Goal: Find specific page/section: Find specific page/section

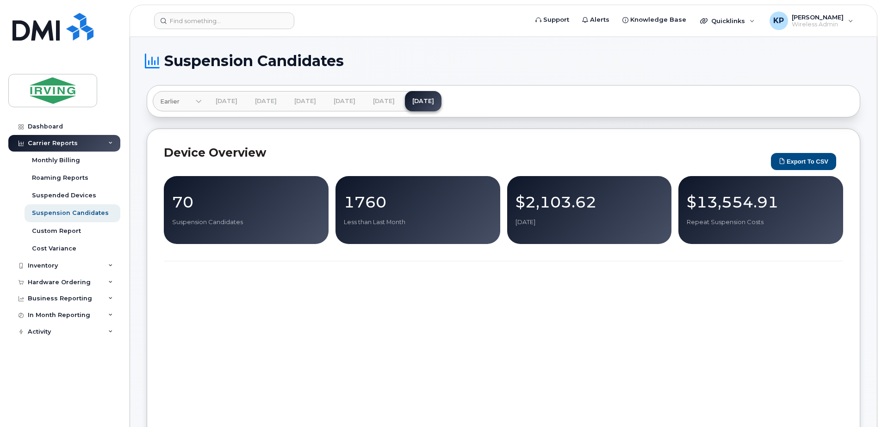
scroll to position [1799, 0]
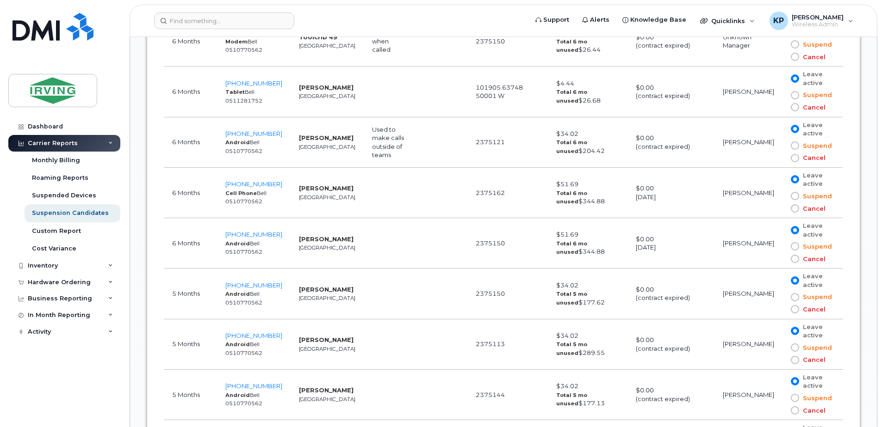
click at [91, 395] on div "Dashboard Carrier Reports Monthly Billing Roaming Reports Suspended Devices Sus…" at bounding box center [65, 265] width 114 height 295
drag, startPoint x: 881, startPoint y: 192, endPoint x: 881, endPoint y: 258, distance: 65.7
click at [881, 258] on body "Support Alerts Knowledge Base Quicklinks Suspend / Cancel Device Change SIM Car…" at bounding box center [441, 359] width 882 height 4316
click at [299, 387] on strong "[PERSON_NAME]" at bounding box center [326, 390] width 55 height 7
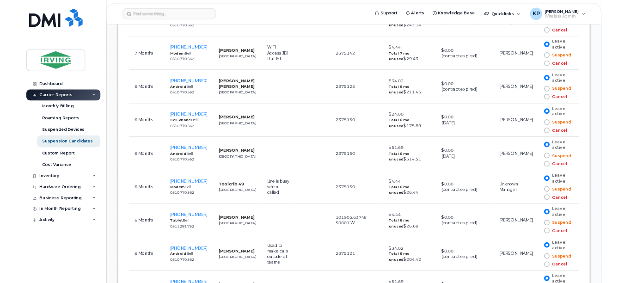
scroll to position [1891, 0]
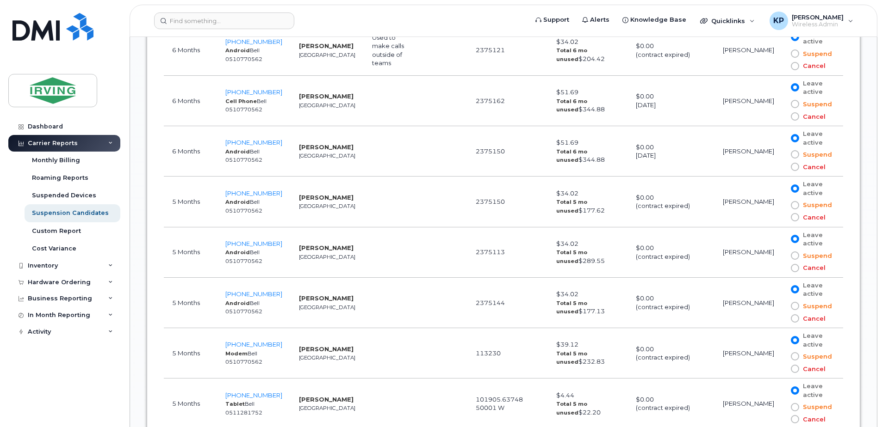
drag, startPoint x: 868, startPoint y: 206, endPoint x: 862, endPoint y: 233, distance: 27.9
click at [862, 233] on div "Suspension Candidates Earlier [DATE] [DATE] [DATE] [DATE] [DATE] [DATE] [DATE] …" at bounding box center [503, 270] width 746 height 4249
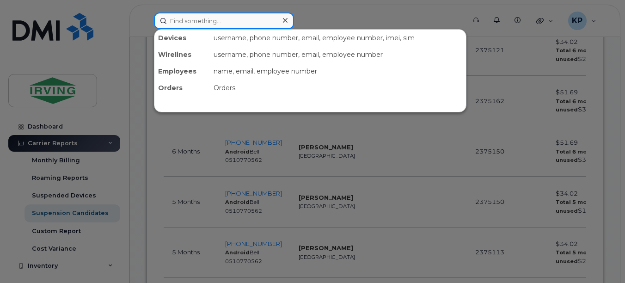
click at [236, 20] on input at bounding box center [224, 20] width 140 height 17
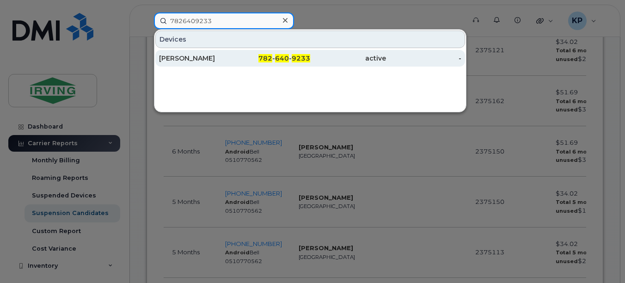
type input "7826409233"
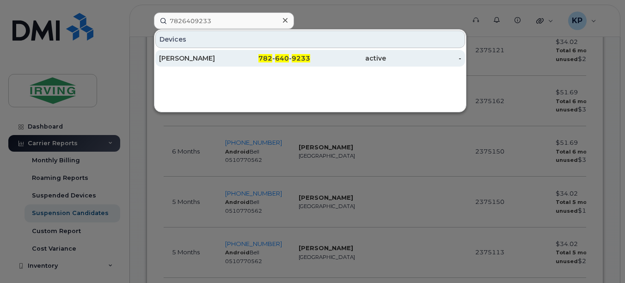
click at [245, 62] on div "782 - 640 - 9233" at bounding box center [273, 58] width 76 height 9
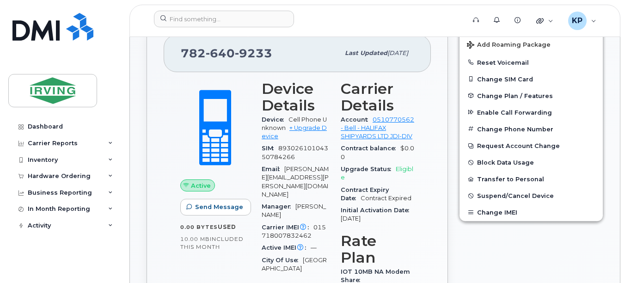
scroll to position [370, 0]
